Goal: Transaction & Acquisition: Purchase product/service

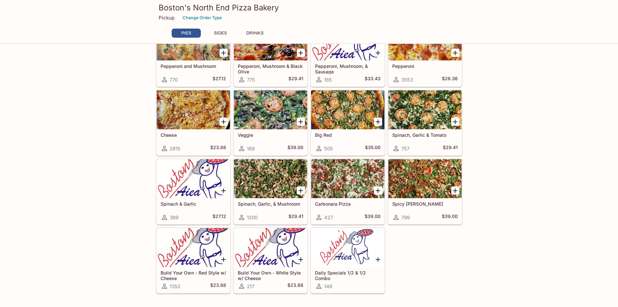
scroll to position [130, 0]
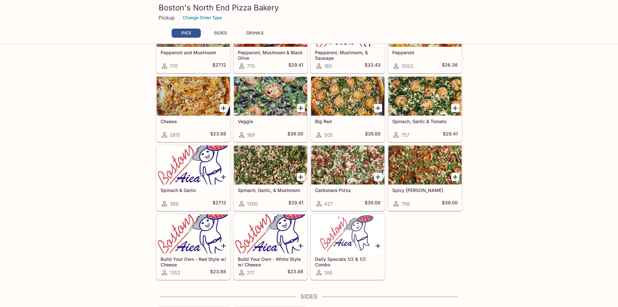
click at [350, 247] on div at bounding box center [347, 233] width 73 height 39
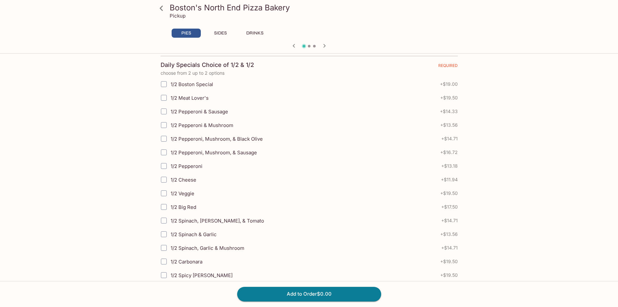
scroll to position [130, 0]
click at [164, 248] on input "1/2 Spinach, Garlic & Mushroom" at bounding box center [163, 247] width 13 height 13
checkbox input "true"
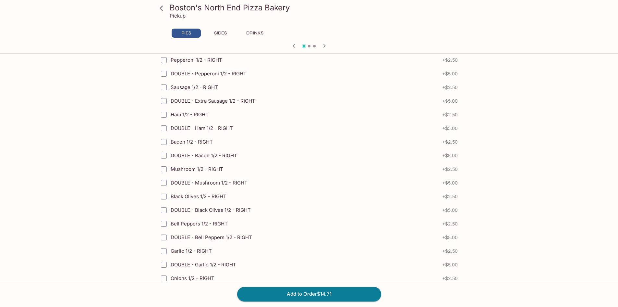
scroll to position [1006, 0]
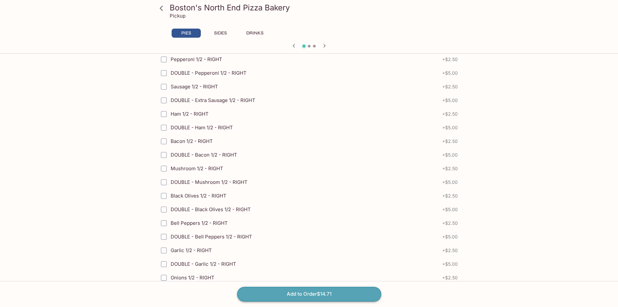
click at [318, 294] on button "Add to Order $14.71" at bounding box center [309, 294] width 144 height 14
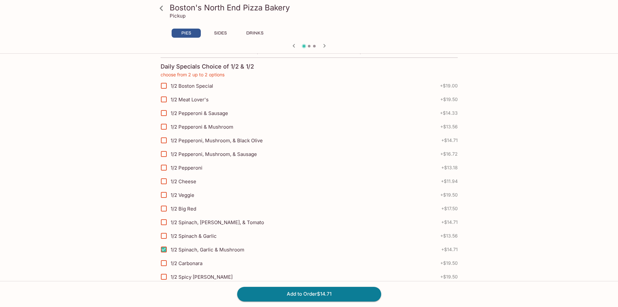
scroll to position [160, 0]
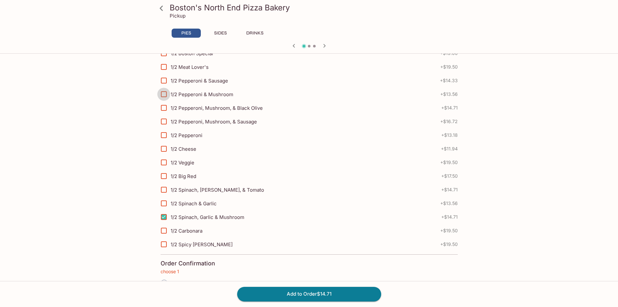
click at [165, 93] on input "1/2 Pepperoni & Mushroom" at bounding box center [163, 94] width 13 height 13
checkbox input "true"
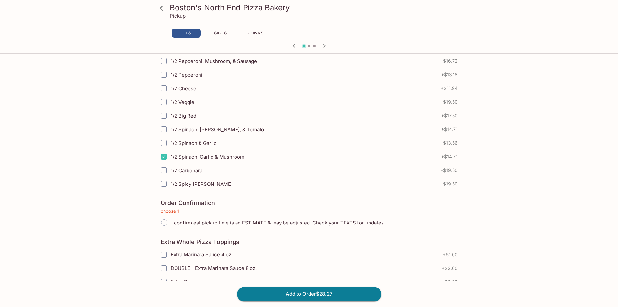
scroll to position [225, 0]
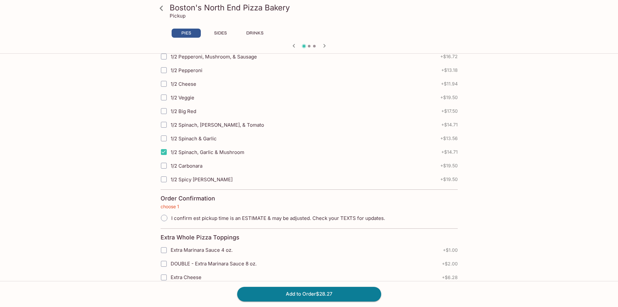
click at [163, 217] on input "I confirm est pickup time is an ESTIMATE & may be adjusted. Check your TEXTS fo…" at bounding box center [164, 218] width 14 height 14
radio input "true"
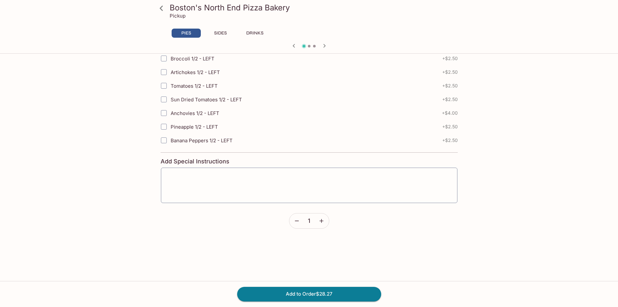
scroll to position [1708, 0]
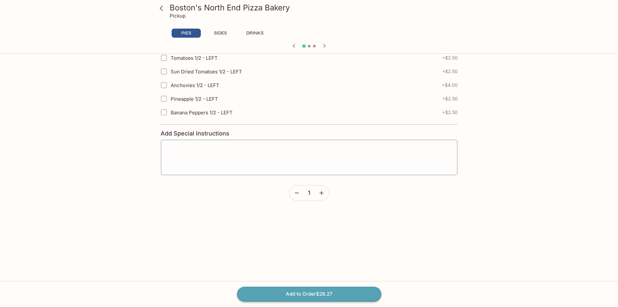
click at [312, 294] on button "Add to Order $28.27" at bounding box center [309, 294] width 144 height 14
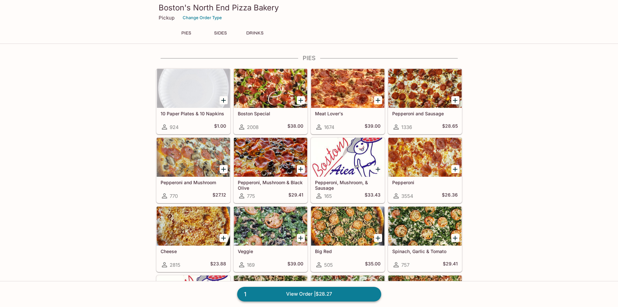
click at [285, 293] on link "1 View Order | $28.27" at bounding box center [309, 294] width 144 height 14
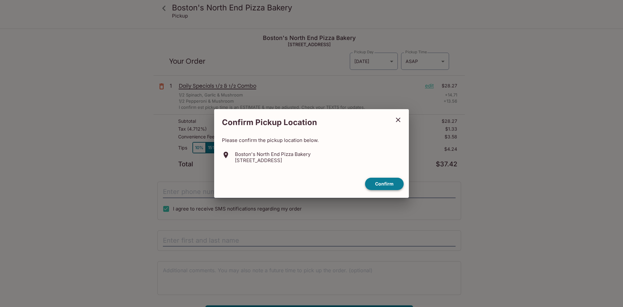
click at [388, 182] on button "Confirm" at bounding box center [384, 184] width 39 height 13
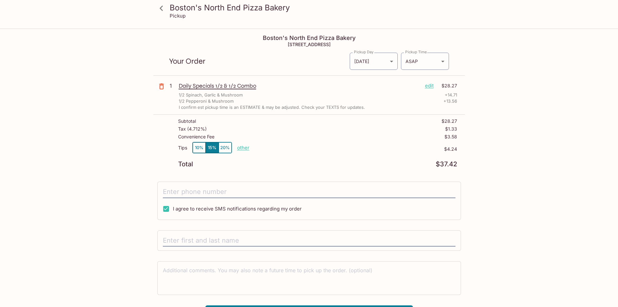
click at [431, 87] on p "edit" at bounding box center [429, 85] width 9 height 7
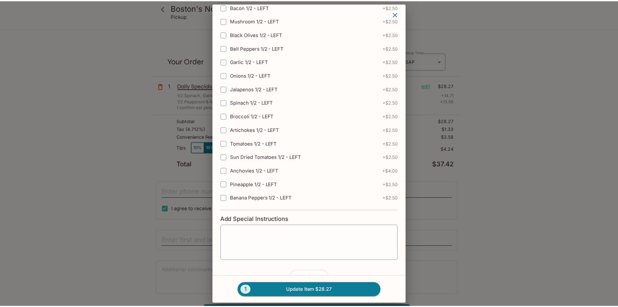
scroll to position [1520, 0]
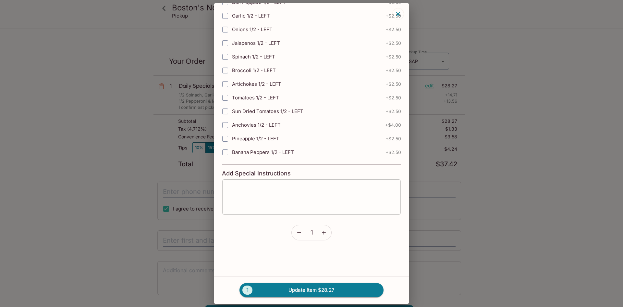
click at [307, 188] on textarea at bounding box center [311, 196] width 169 height 25
type textarea "p"
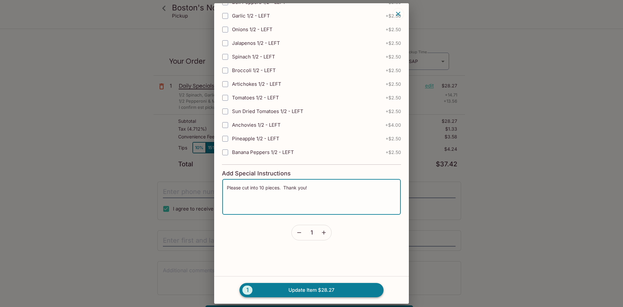
type textarea "Please cut into 10 pieces. Thank you!"
click at [318, 293] on button "1 Update Item $28.27" at bounding box center [312, 290] width 144 height 14
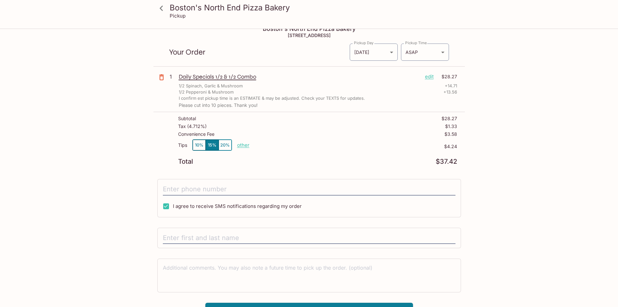
scroll to position [0, 0]
